Goal: Information Seeking & Learning: Learn about a topic

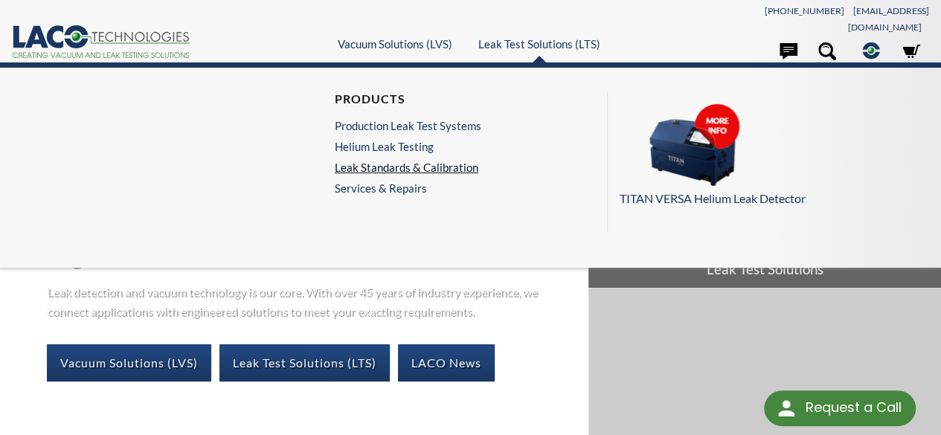
click at [425, 161] on link "Leak Standards & Calibration" at bounding box center [408, 167] width 147 height 13
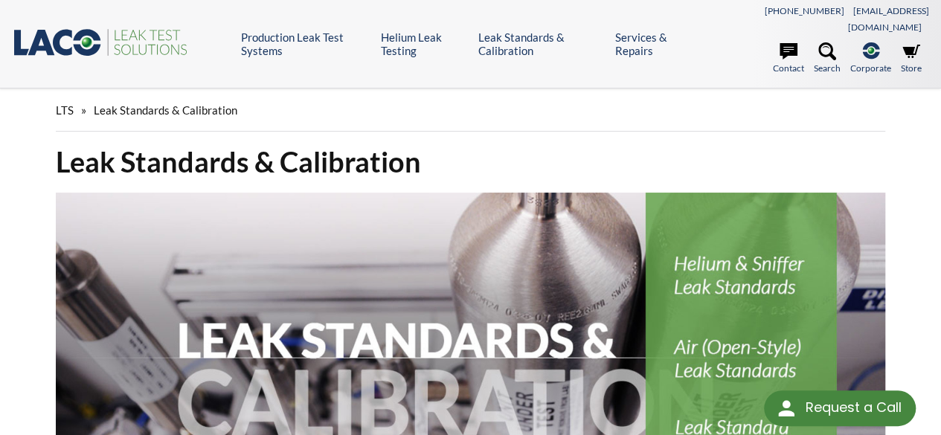
select select "Language Translate Widget"
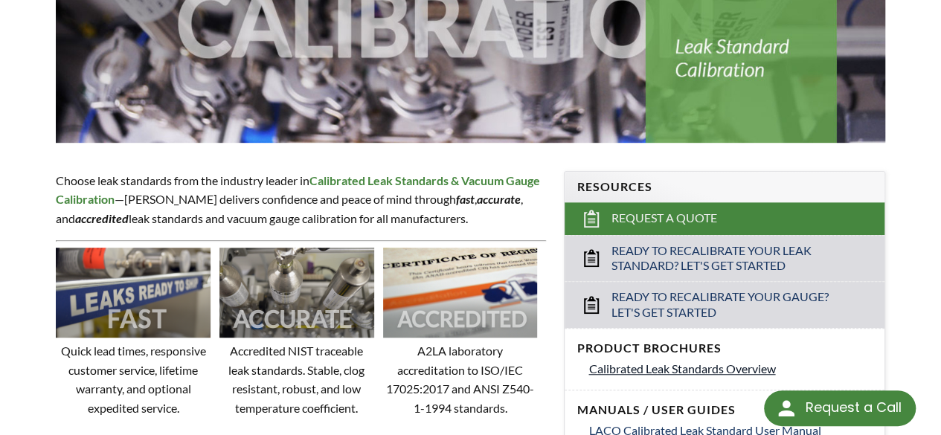
click at [712, 361] on span "Calibrated Leak Standards Overview" at bounding box center [681, 368] width 187 height 14
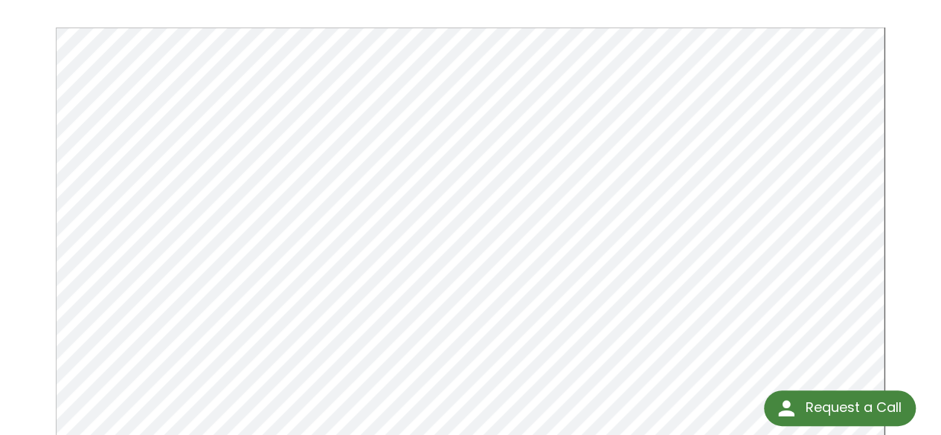
scroll to position [143, 0]
